Goal: Task Accomplishment & Management: Use online tool/utility

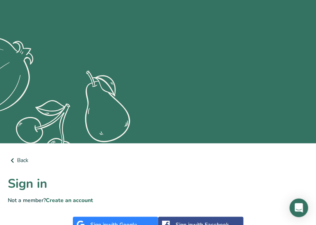
scroll to position [93, 0]
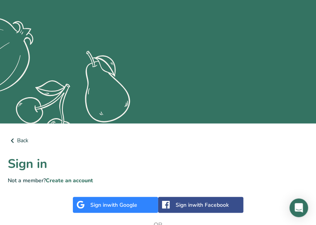
type input "[EMAIL_ADDRESS][DOMAIN_NAME]"
click at [11, 162] on h1 "Sign in" at bounding box center [158, 163] width 301 height 19
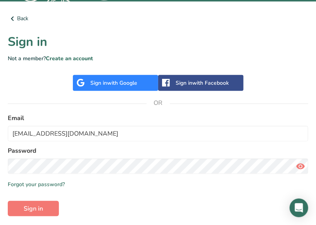
scroll to position [217, 0]
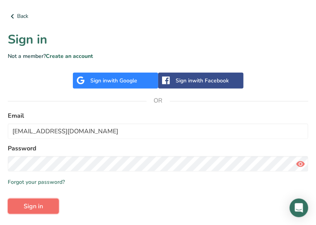
click at [43, 208] on button "Sign in" at bounding box center [33, 206] width 51 height 16
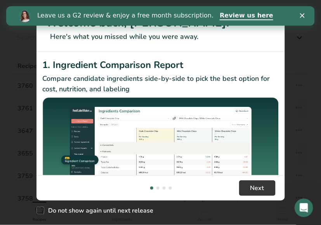
click at [301, 13] on icon "Close" at bounding box center [302, 15] width 5 height 5
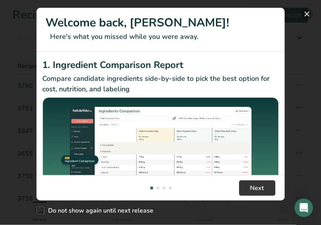
click at [310, 14] on button "New Features" at bounding box center [307, 14] width 12 height 12
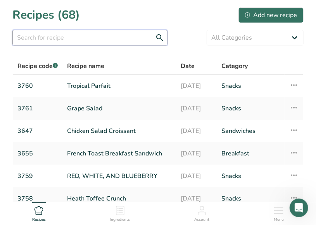
click at [66, 34] on input "text" at bounding box center [89, 38] width 155 height 16
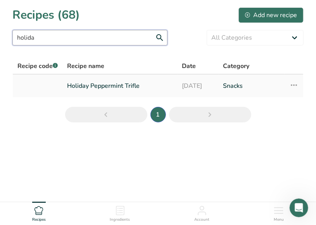
type input "holida"
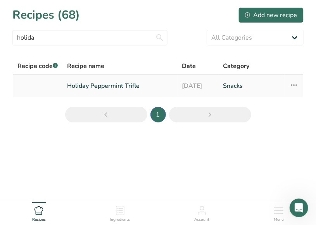
click at [113, 84] on link "Holiday Peppermint Trifle" at bounding box center [120, 86] width 106 height 16
